Goal: Information Seeking & Learning: Learn about a topic

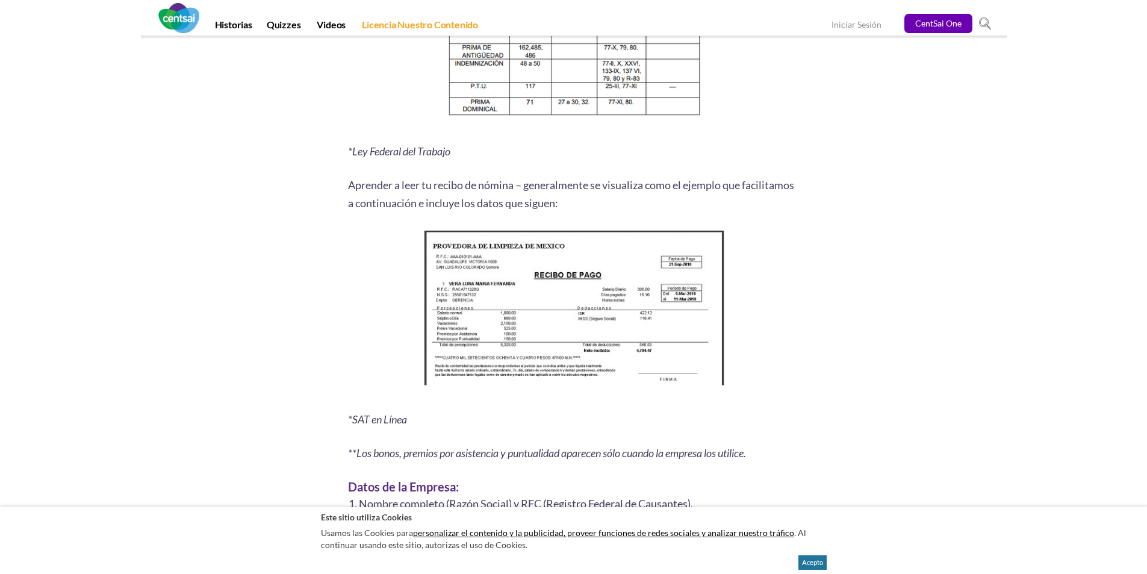
scroll to position [1402, 0]
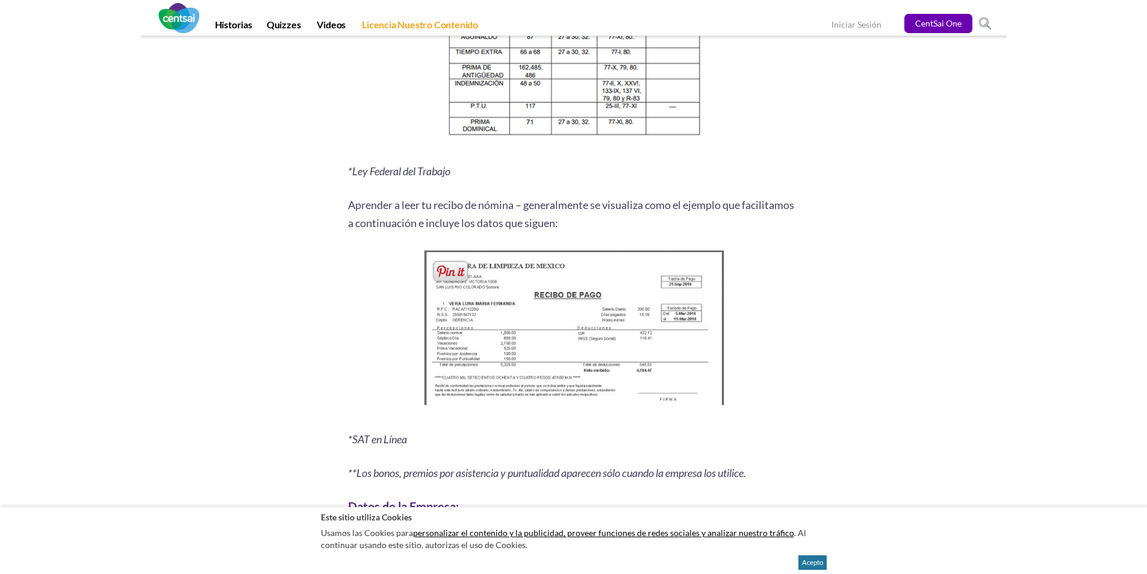
click at [529, 372] on img at bounding box center [573, 331] width 309 height 168
click at [449, 273] on span at bounding box center [450, 271] width 39 height 25
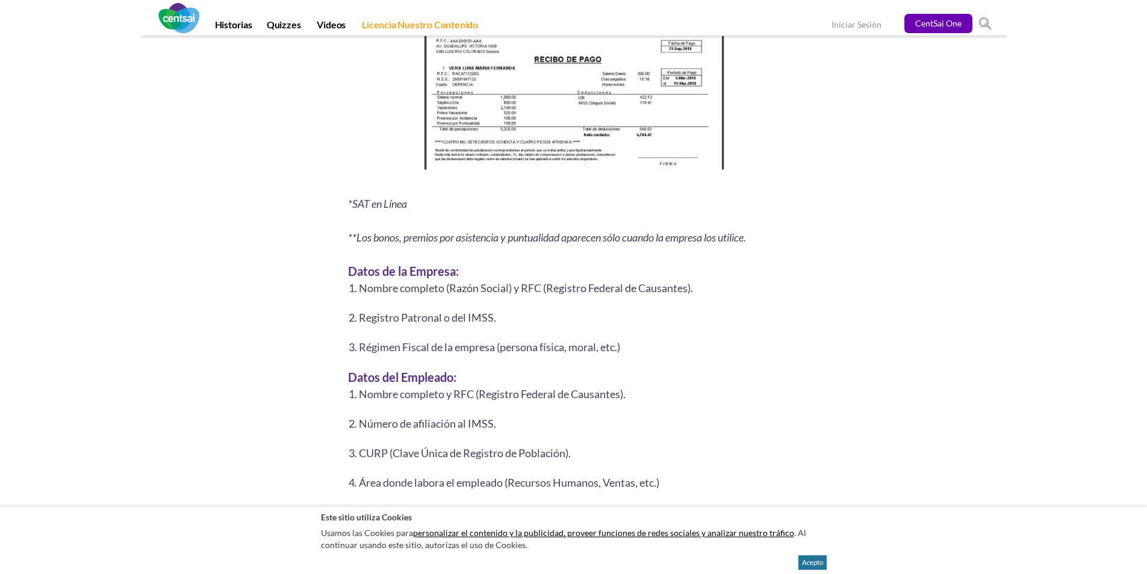
scroll to position [1538, 0]
